Goal: Information Seeking & Learning: Learn about a topic

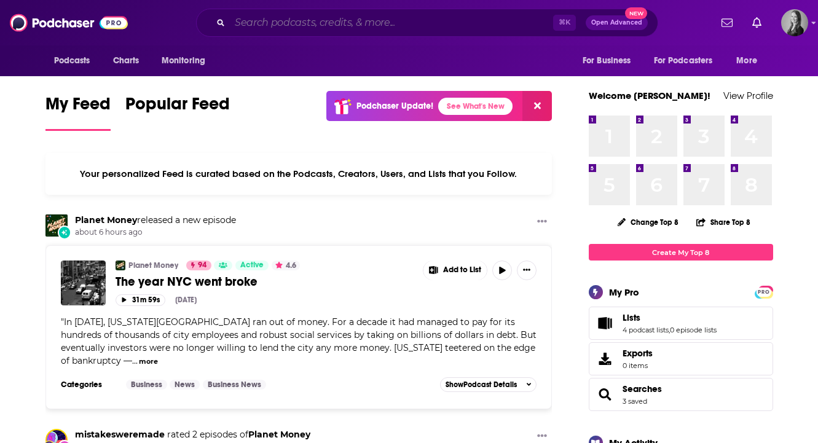
click at [423, 22] on input "Search podcasts, credits, & more..." at bounding box center [391, 23] width 323 height 20
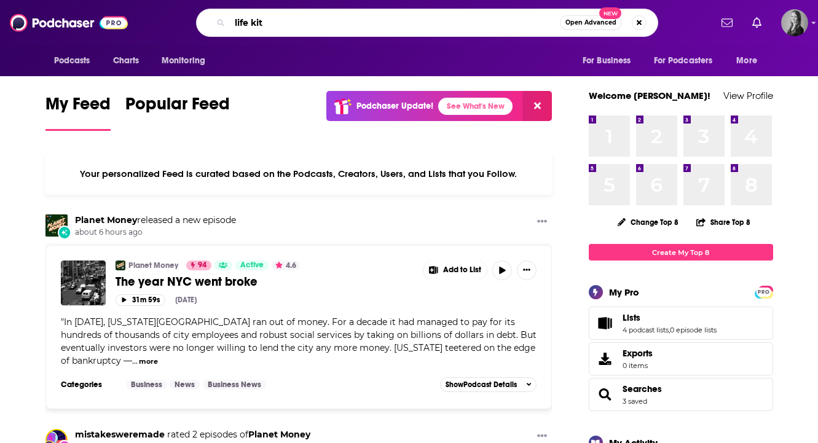
type input "life kit"
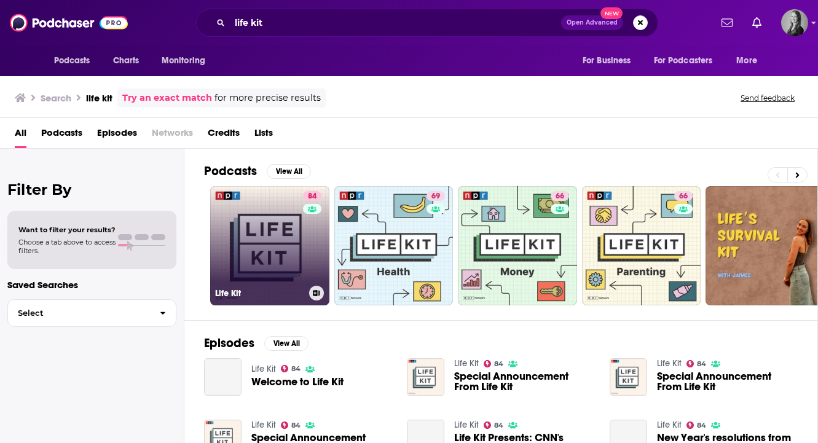
click at [272, 238] on link "84 Life Kit" at bounding box center [269, 245] width 119 height 119
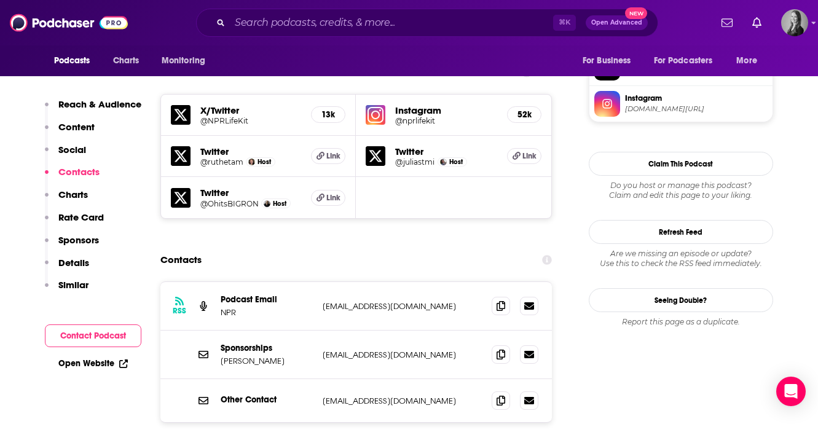
scroll to position [1075, 0]
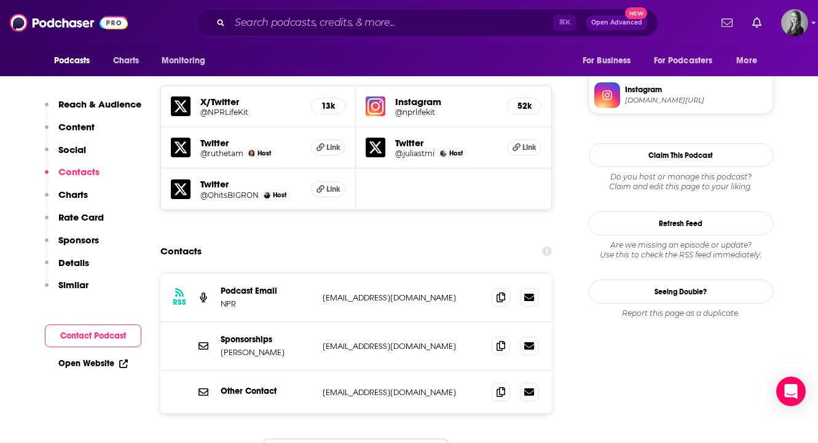
click at [428, 240] on div "Contacts" at bounding box center [356, 251] width 392 height 23
click at [76, 60] on span "Podcasts" at bounding box center [72, 60] width 36 height 17
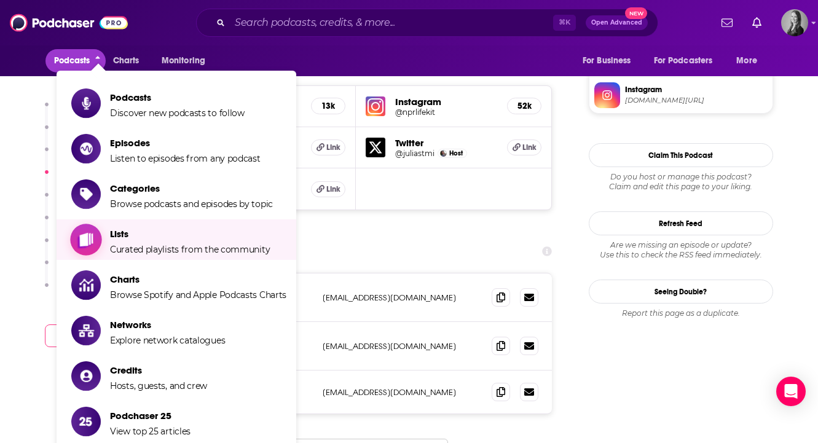
click at [109, 243] on link "Lists Curated playlists from the community" at bounding box center [178, 239] width 215 height 31
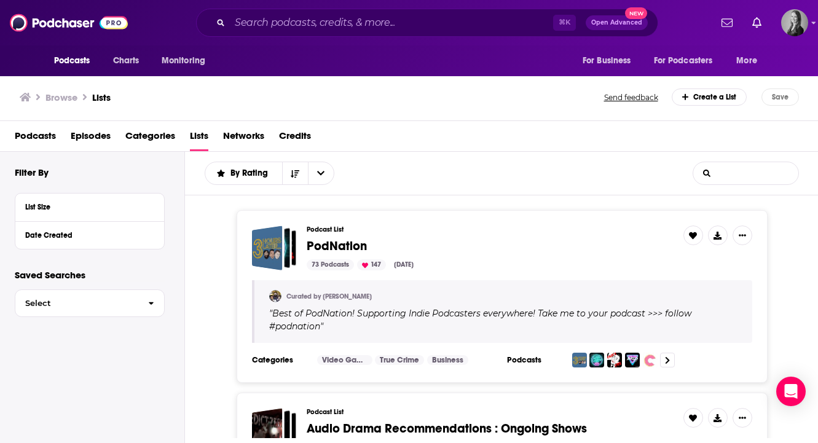
click at [738, 169] on input "List Search Input" at bounding box center [745, 173] width 105 height 22
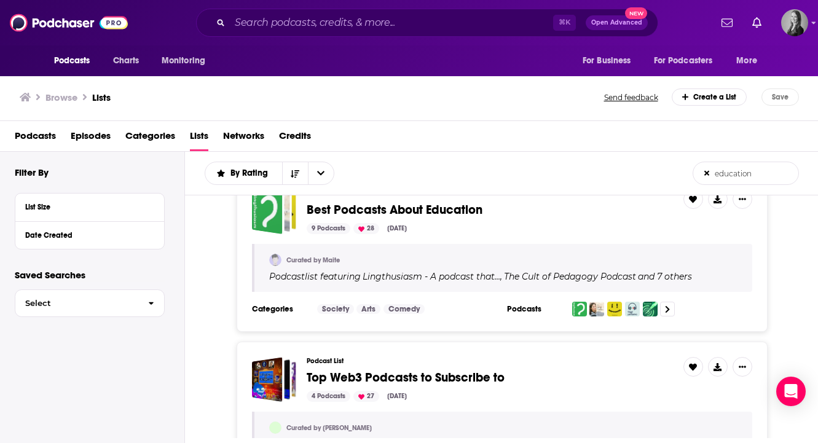
scroll to position [430, 0]
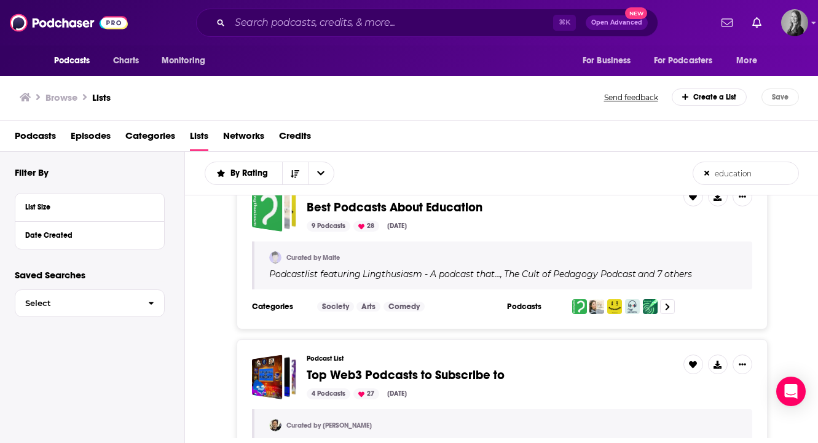
type input "education"
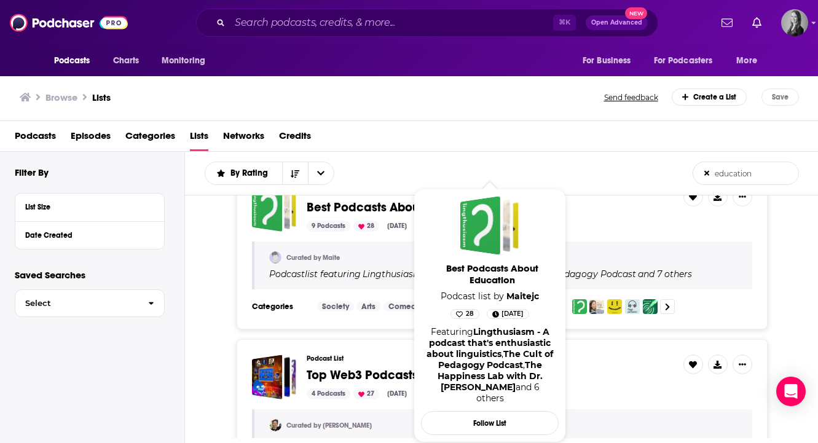
click at [418, 208] on span "Best Podcasts About Education Podcast list by [PERSON_NAME] 28 [DATE] Featuring…" at bounding box center [490, 315] width 152 height 269
click at [383, 209] on span "Best Podcasts About Education" at bounding box center [395, 207] width 176 height 15
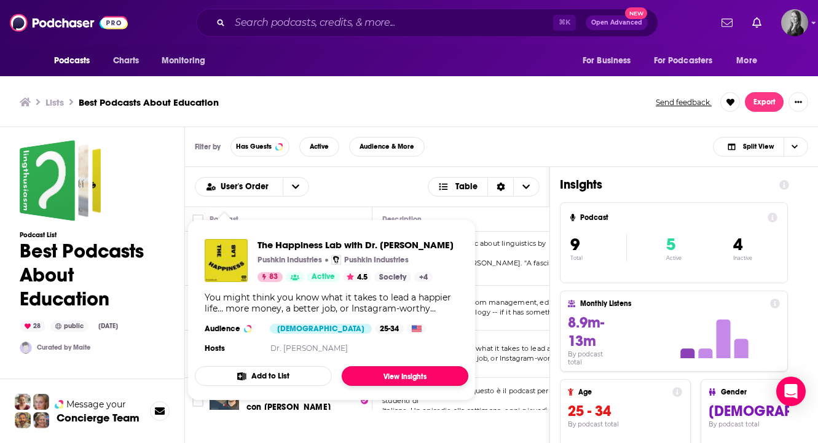
click at [360, 377] on link "View Insights" at bounding box center [405, 376] width 127 height 20
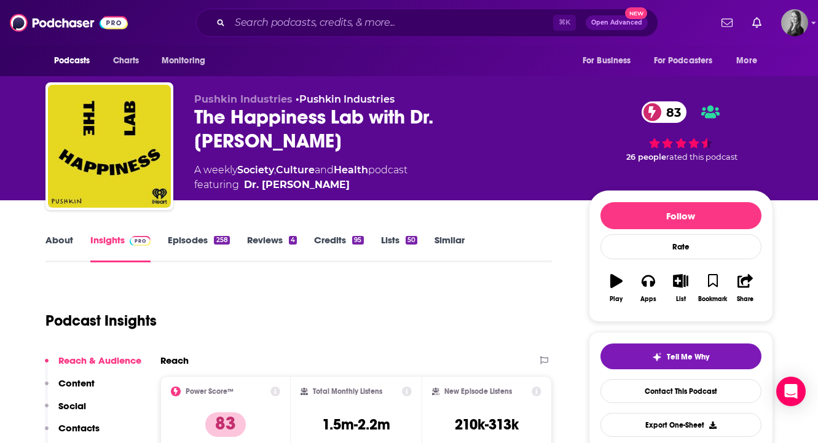
click at [193, 246] on link "Episodes 258" at bounding box center [198, 248] width 61 height 28
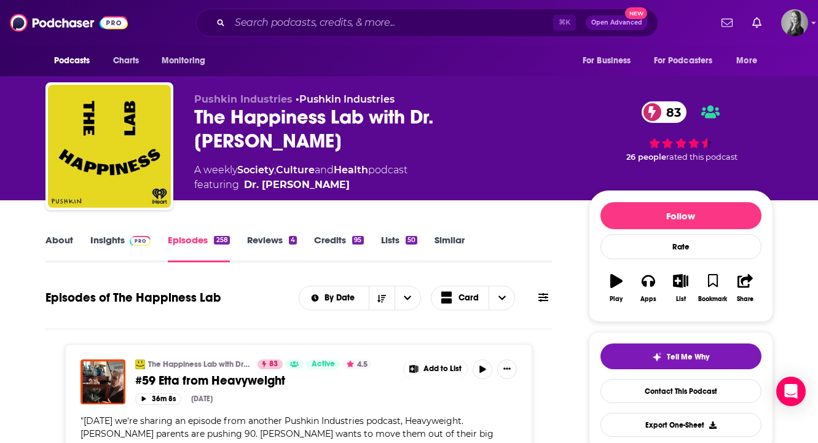
click at [109, 244] on link "Insights" at bounding box center [120, 248] width 61 height 28
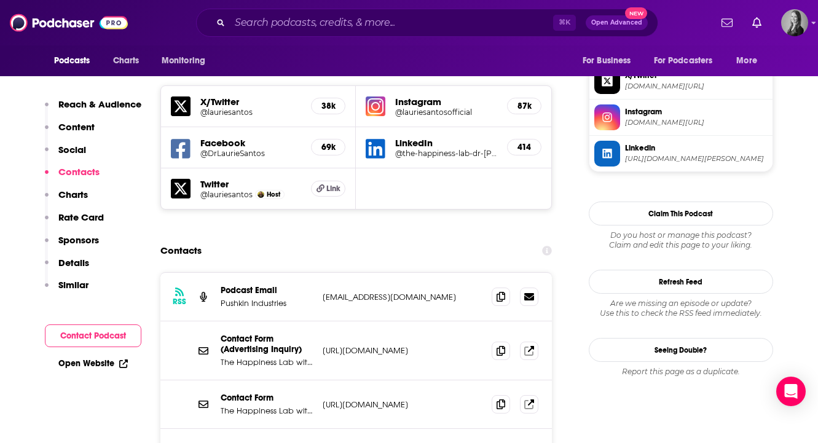
scroll to position [1198, 0]
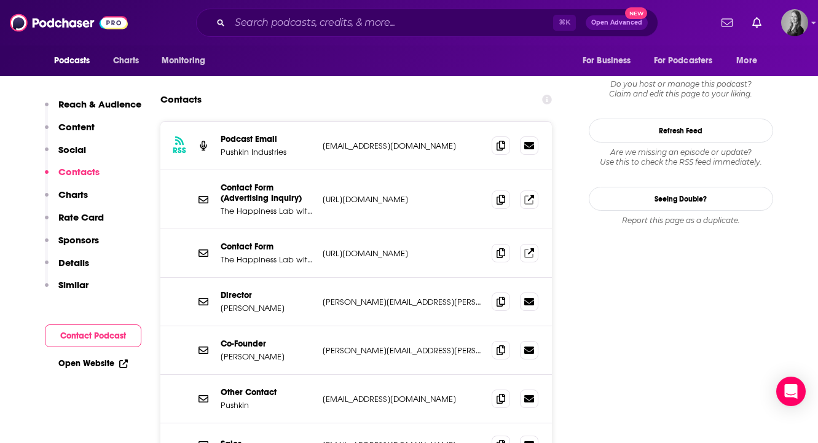
scroll to position [1241, 0]
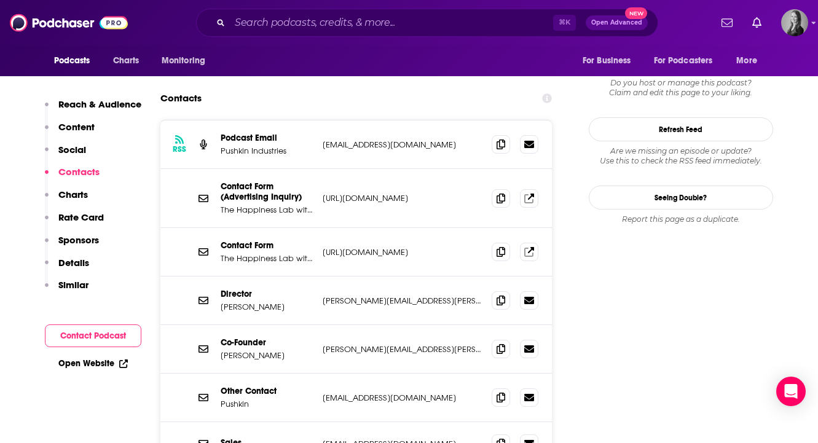
click at [375, 247] on p "[URL][DOMAIN_NAME]" at bounding box center [403, 252] width 160 height 10
click at [532, 247] on icon at bounding box center [528, 251] width 9 height 9
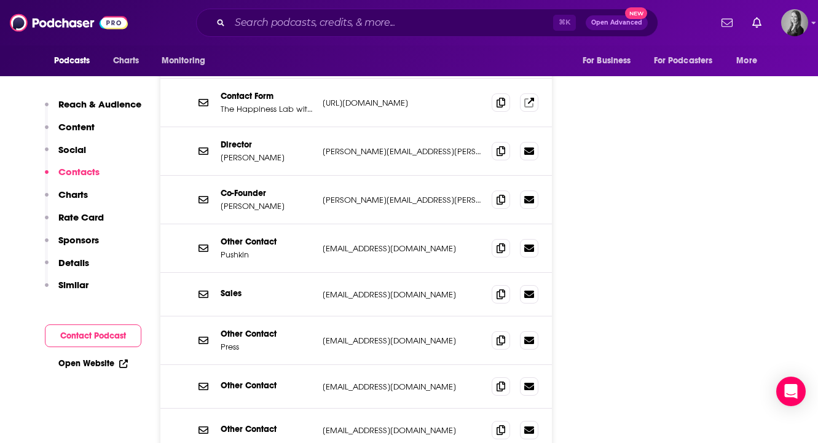
scroll to position [1434, 0]
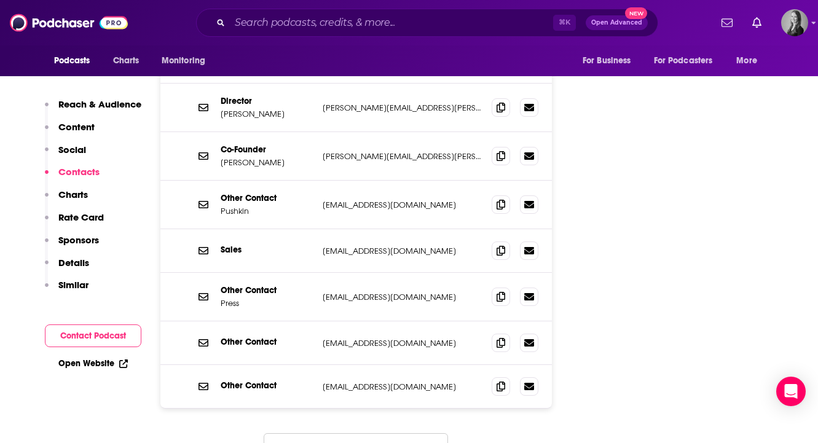
click at [367, 433] on button "Load More..." at bounding box center [356, 449] width 184 height 33
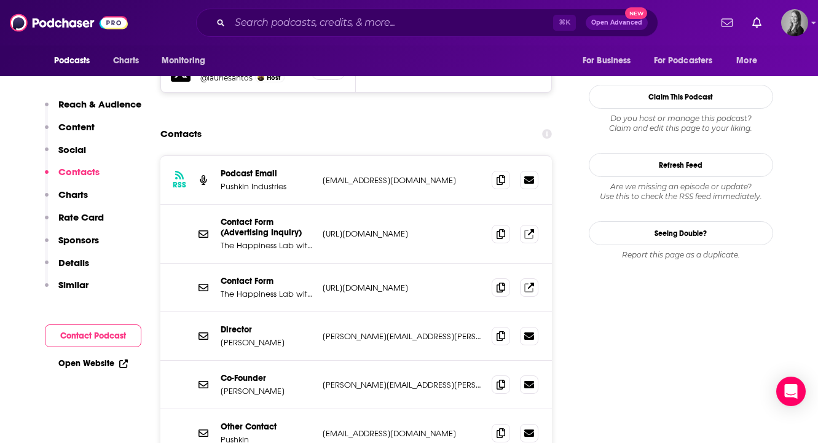
scroll to position [1207, 0]
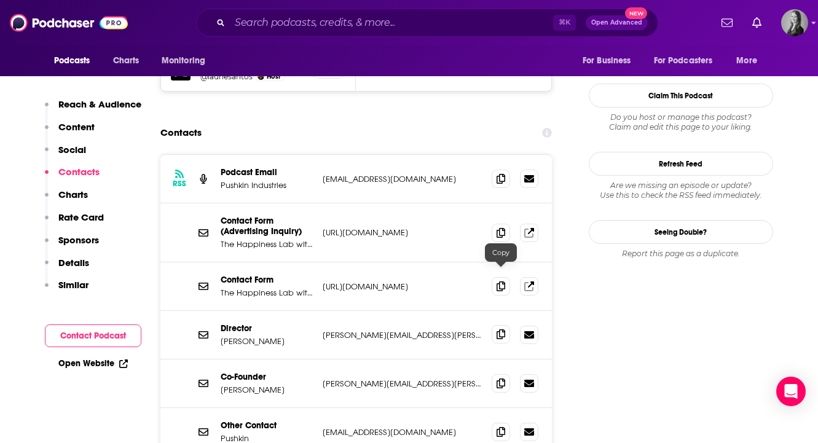
click at [503, 329] on icon at bounding box center [501, 334] width 9 height 10
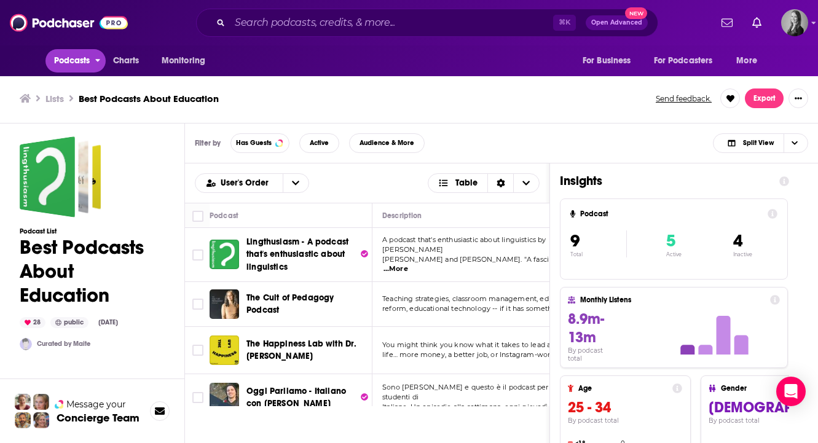
click at [65, 71] on button "Podcasts" at bounding box center [75, 60] width 61 height 23
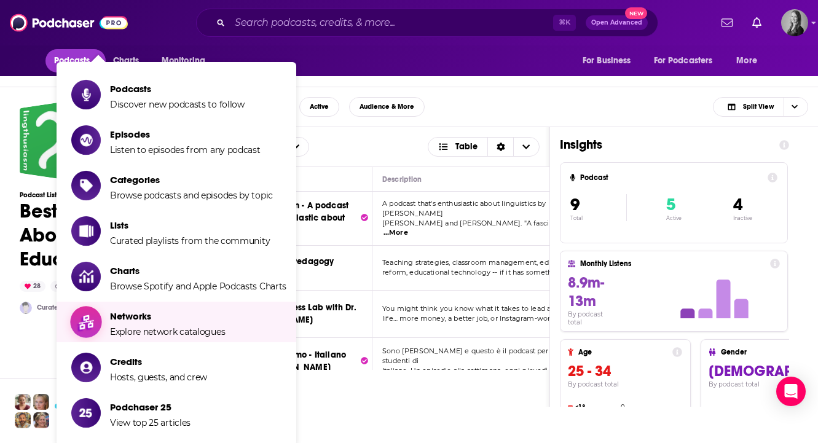
scroll to position [42, 0]
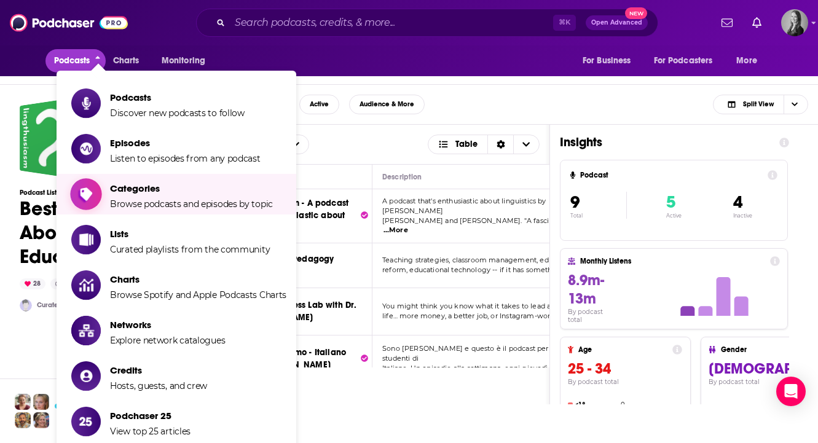
click at [109, 191] on link "Categories Browse podcasts and episodes by topic" at bounding box center [178, 194] width 215 height 31
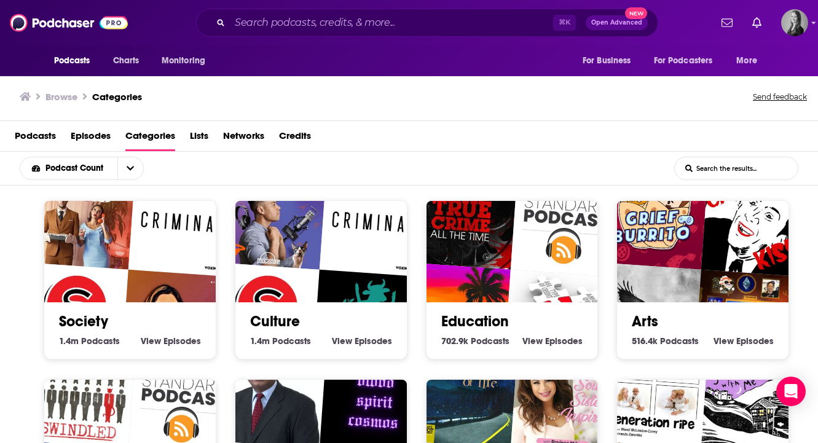
scroll to position [1, 0]
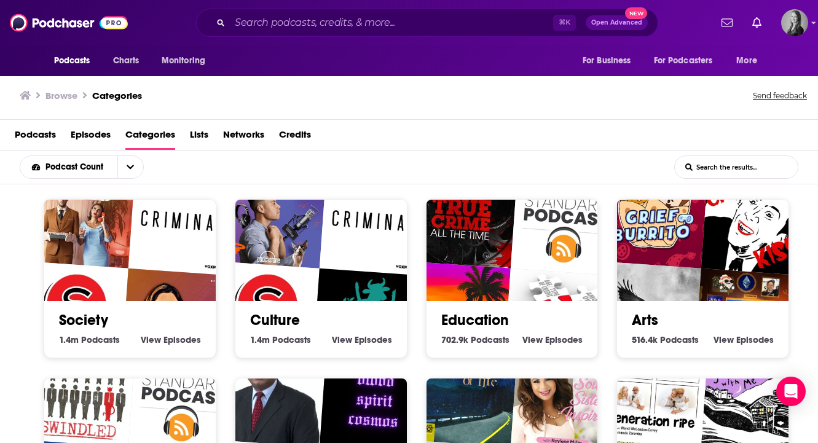
click at [467, 230] on img "True Crime All The Time" at bounding box center [463, 214] width 110 height 110
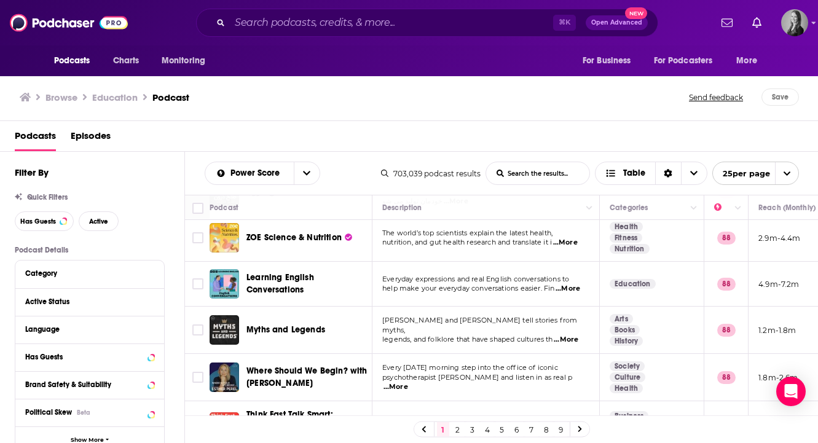
scroll to position [995, 0]
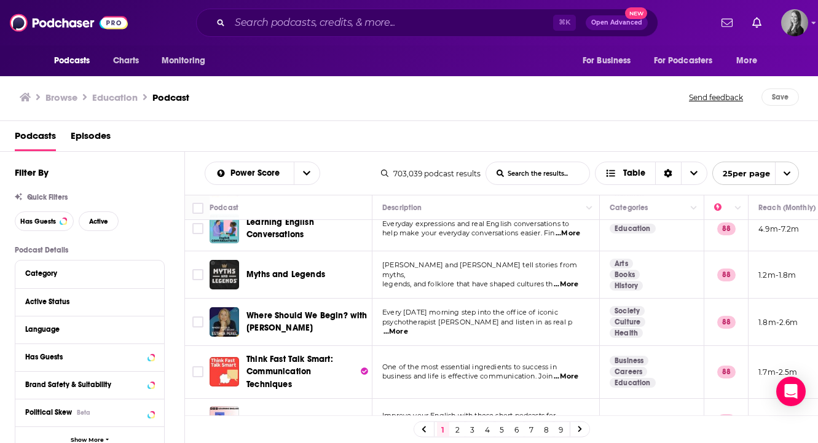
click at [458, 426] on link "2" at bounding box center [458, 429] width 12 height 15
